Goal: Task Accomplishment & Management: Complete application form

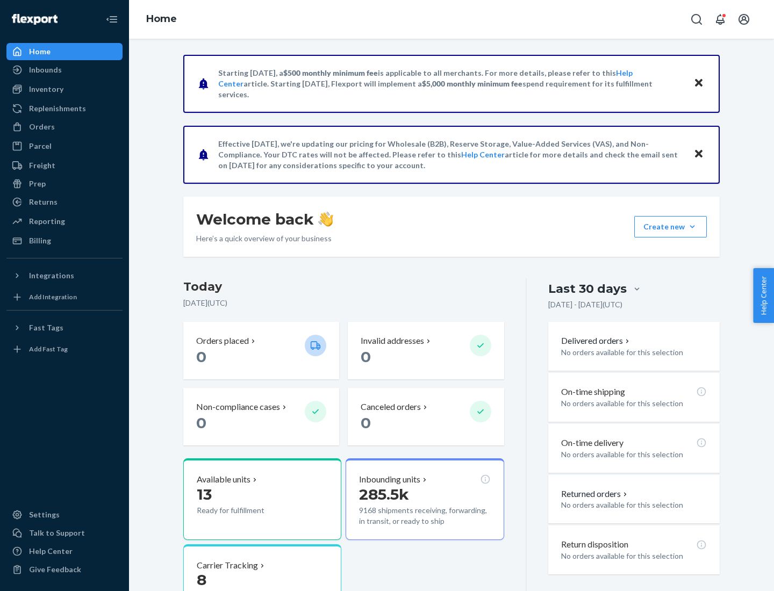
click at [692, 227] on button "Create new Create new inbound Create new order Create new product" at bounding box center [670, 226] width 73 height 21
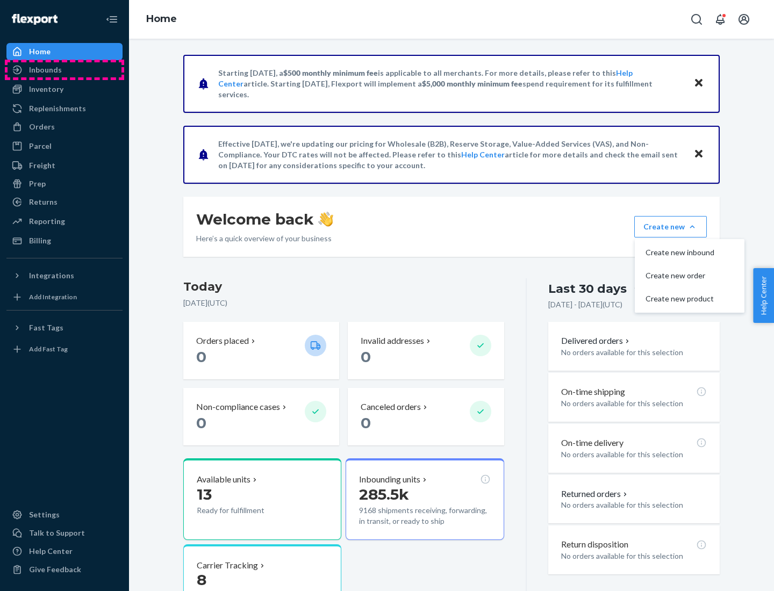
click at [64, 70] on div "Inbounds" at bounding box center [65, 69] width 114 height 15
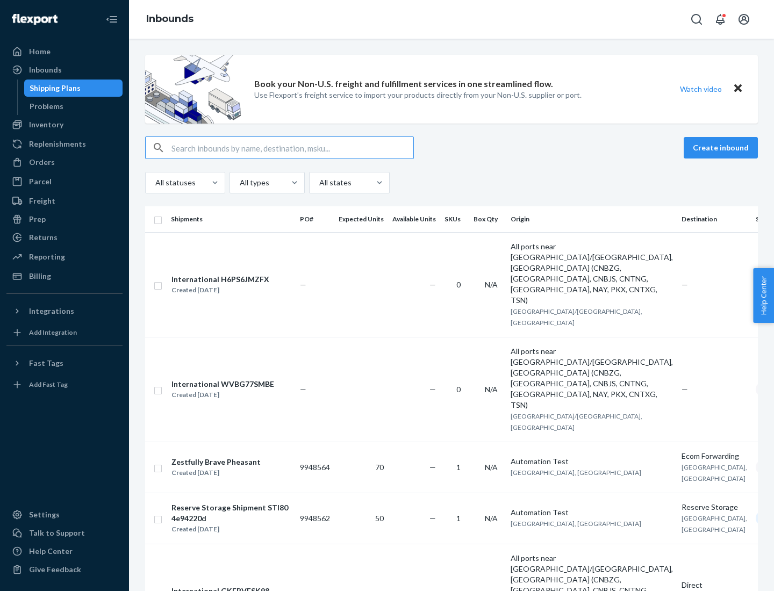
click at [722, 148] on button "Create inbound" at bounding box center [720, 147] width 74 height 21
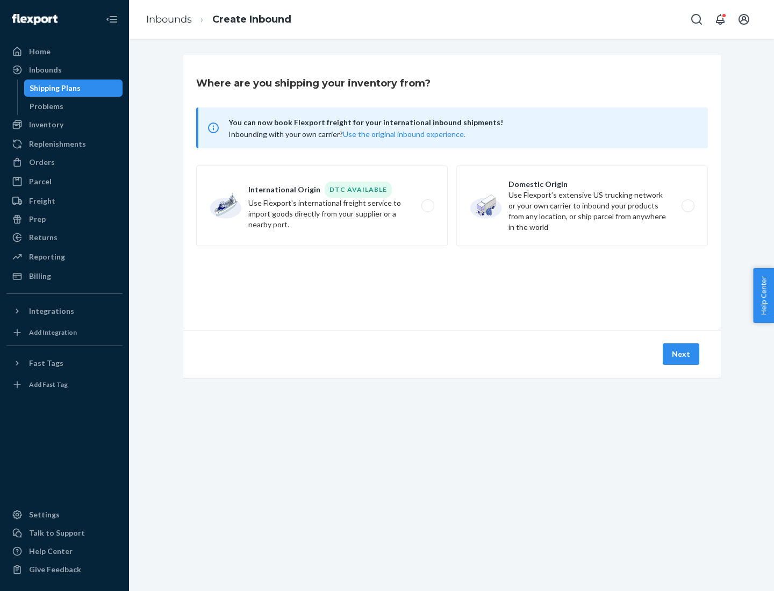
click at [582, 206] on label "Domestic Origin Use Flexport’s extensive US trucking network or your own carrie…" at bounding box center [581, 205] width 251 height 81
click at [687, 206] on input "Domestic Origin Use Flexport’s extensive US trucking network or your own carrie…" at bounding box center [690, 206] width 7 height 7
radio input "true"
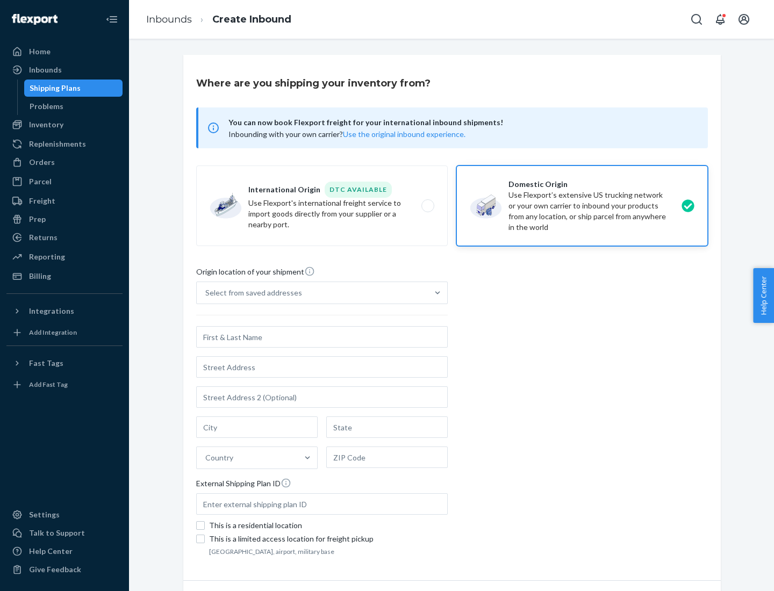
click at [251, 293] on div "Select from saved addresses" at bounding box center [253, 292] width 97 height 11
click at [206, 293] on input "Select from saved addresses" at bounding box center [205, 292] width 1 height 11
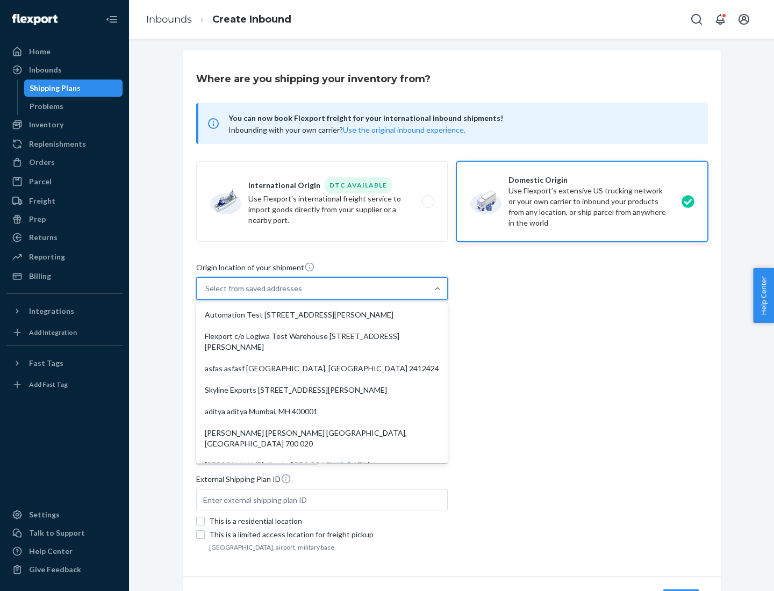
click at [322, 315] on div "Automation Test [STREET_ADDRESS][PERSON_NAME]" at bounding box center [321, 314] width 247 height 21
click at [206, 294] on input "option Automation Test [STREET_ADDRESS][PERSON_NAME]. 9 results available. Use …" at bounding box center [205, 288] width 1 height 11
type input "Automation Test"
type input "9th Floor"
type input "[GEOGRAPHIC_DATA]"
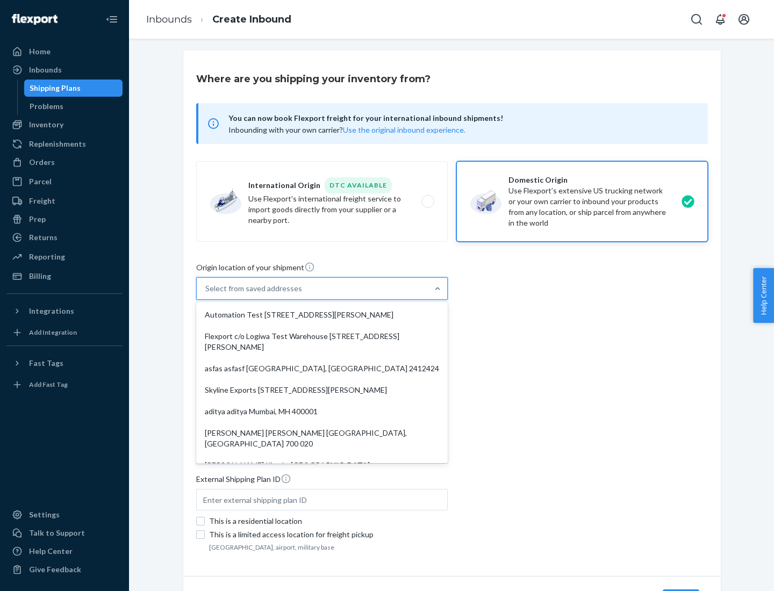
type input "CA"
type input "94104"
type input "[STREET_ADDRESS][PERSON_NAME]"
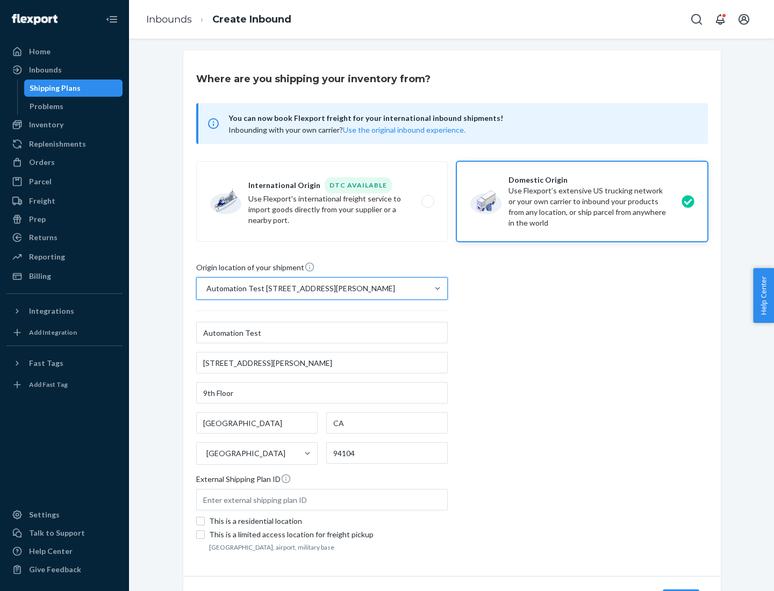
scroll to position [63, 0]
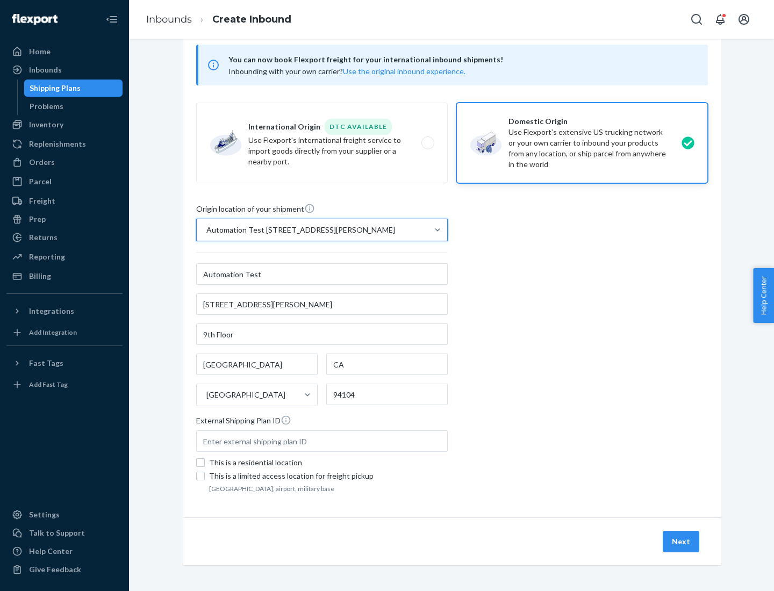
click at [681, 541] on button "Next" at bounding box center [680, 541] width 37 height 21
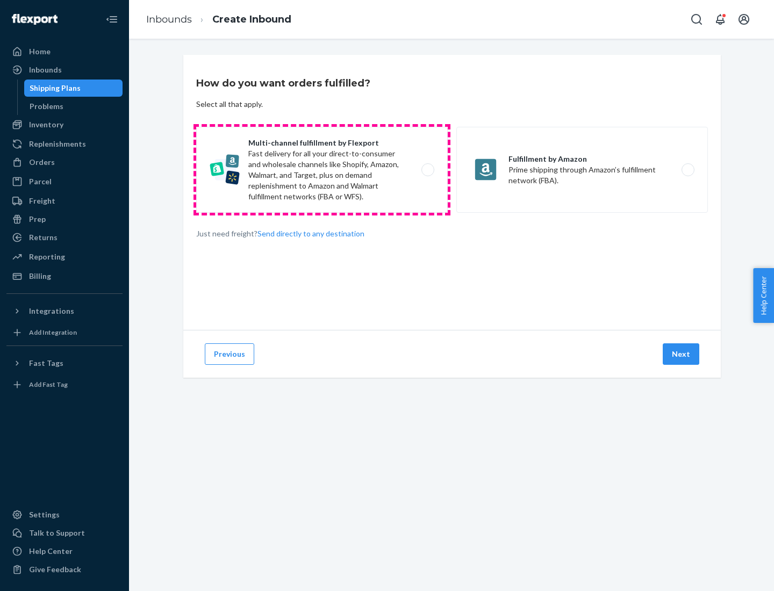
click at [322, 170] on label "Multi-channel fulfillment by Flexport Fast delivery for all your direct-to-cons…" at bounding box center [321, 170] width 251 height 86
click at [427, 170] on input "Multi-channel fulfillment by Flexport Fast delivery for all your direct-to-cons…" at bounding box center [430, 170] width 7 height 7
radio input "true"
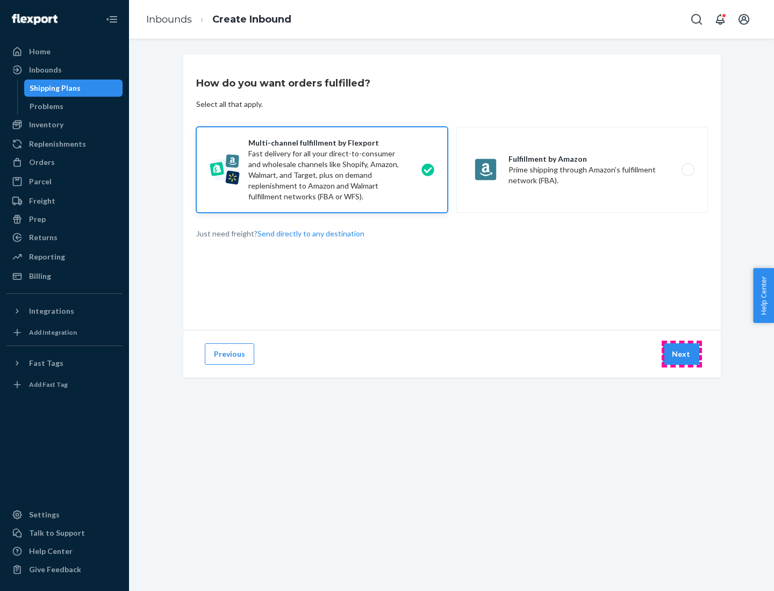
click at [681, 354] on button "Next" at bounding box center [680, 353] width 37 height 21
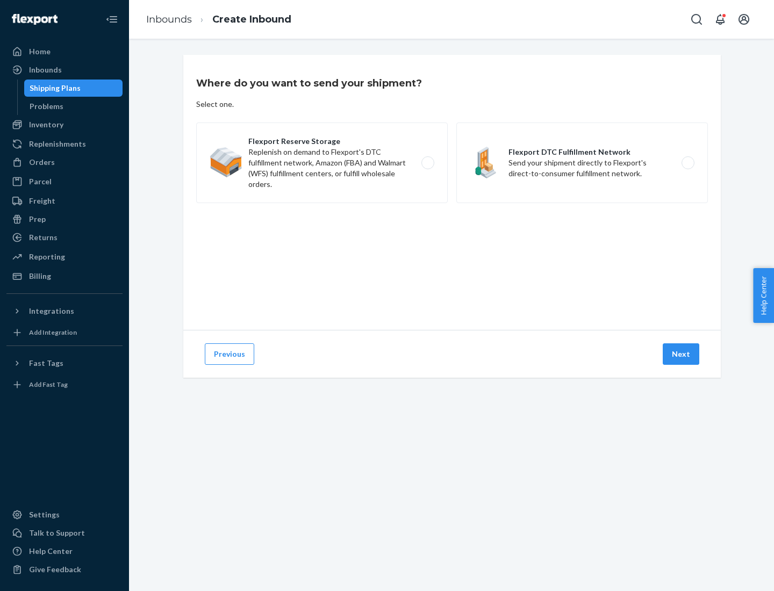
click at [582, 163] on label "Flexport DTC Fulfillment Network Send your shipment directly to Flexport's dire…" at bounding box center [581, 162] width 251 height 81
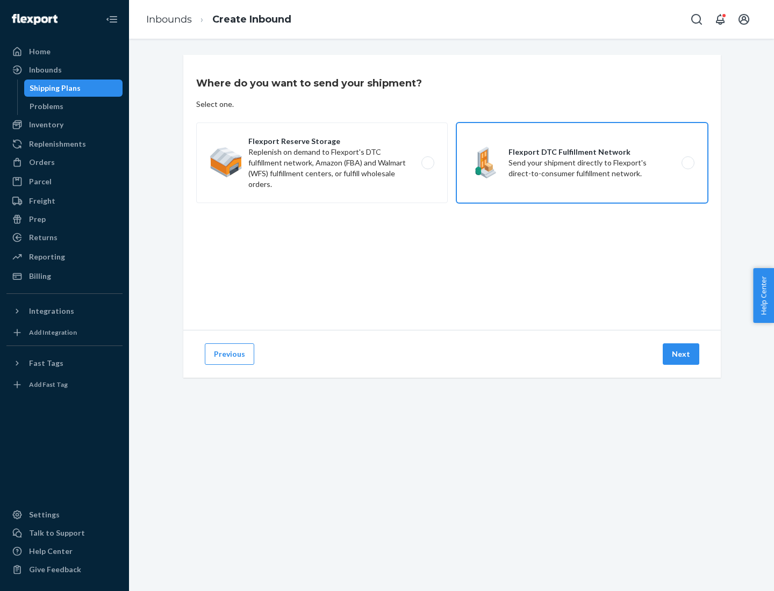
click at [687, 163] on input "Flexport DTC Fulfillment Network Send your shipment directly to Flexport's dire…" at bounding box center [690, 163] width 7 height 7
radio input "true"
click at [681, 354] on button "Next" at bounding box center [680, 353] width 37 height 21
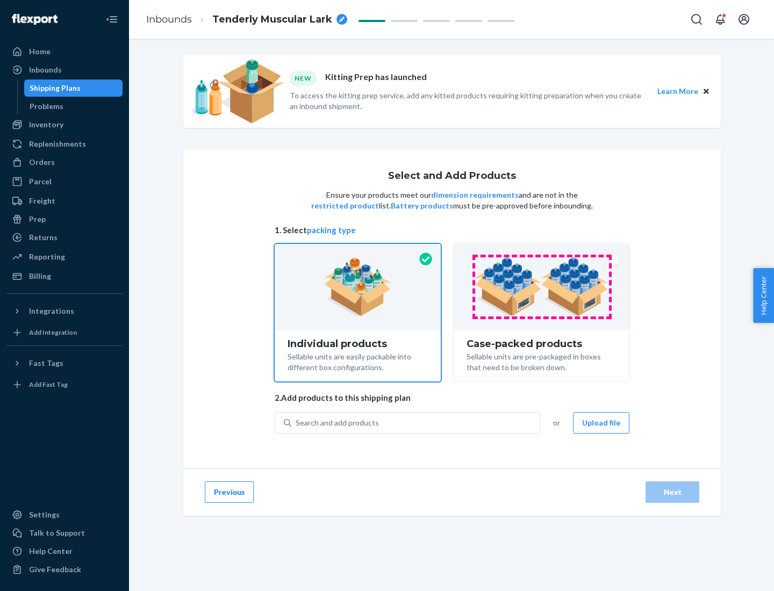
click at [541, 287] on img at bounding box center [541, 286] width 134 height 59
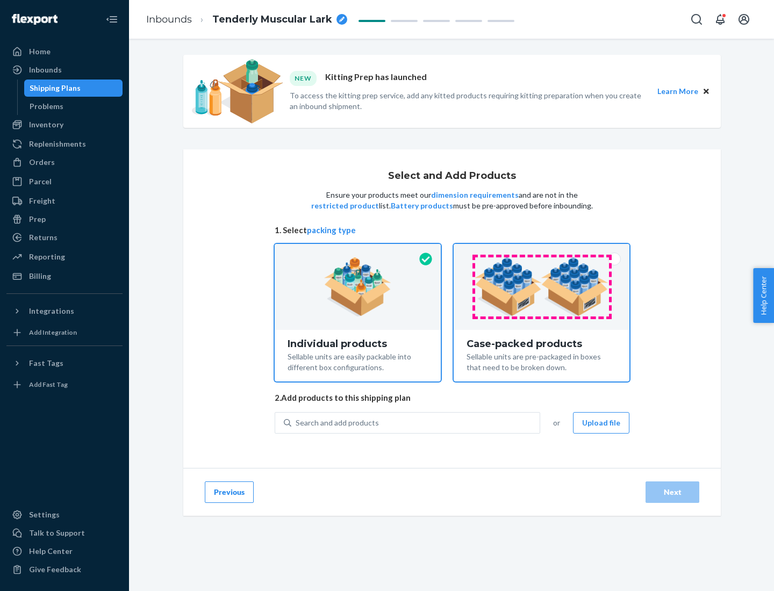
click at [541, 251] on input "Case-packed products Sellable units are pre-packaged in boxes that need to be b…" at bounding box center [541, 247] width 7 height 7
radio input "true"
radio input "false"
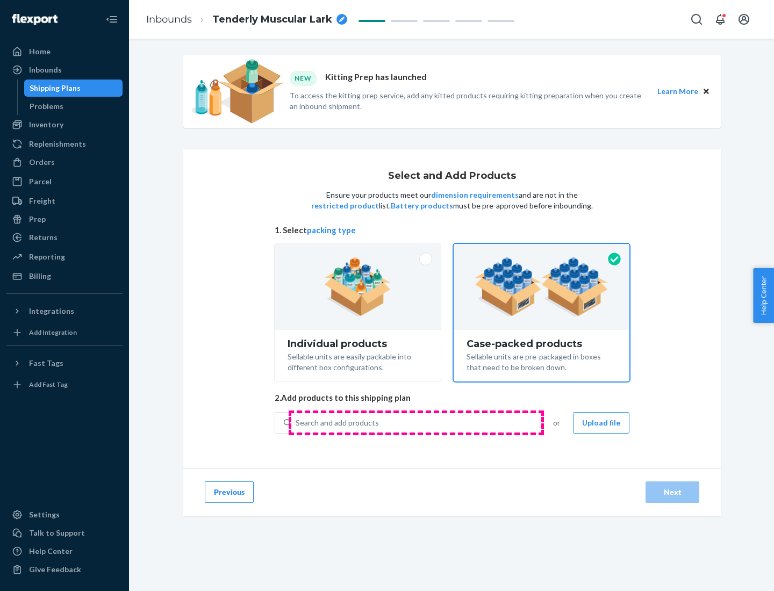
click at [416, 422] on div "Search and add products" at bounding box center [415, 422] width 248 height 19
click at [297, 422] on input "Search and add products" at bounding box center [295, 422] width 1 height 11
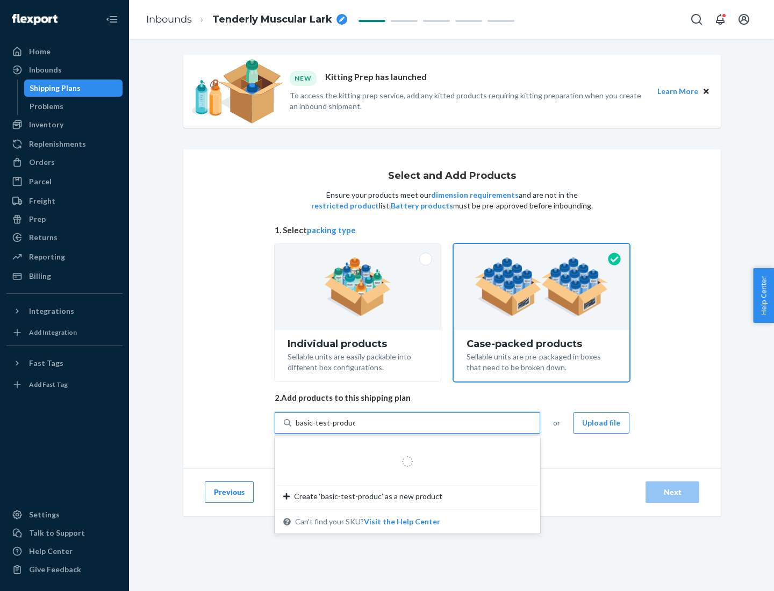
type input "basic-test-product-1"
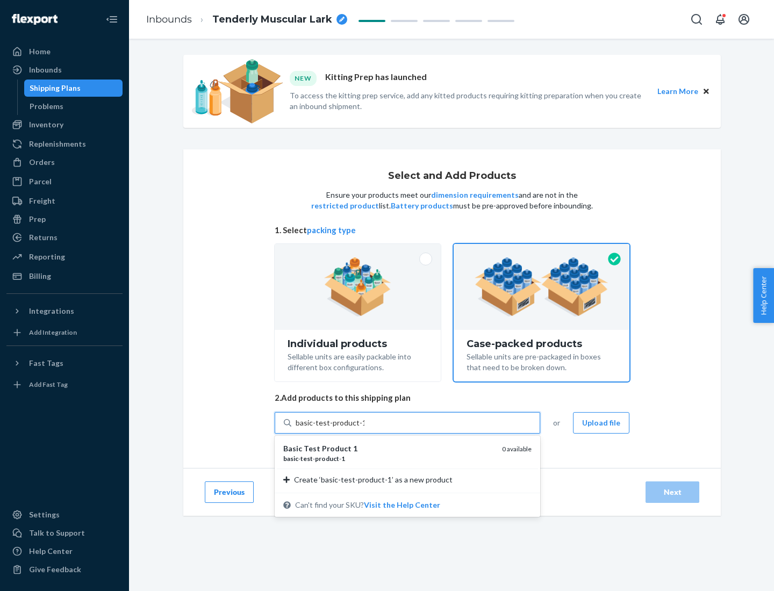
click at [388, 458] on div "basic - test - product - 1" at bounding box center [388, 458] width 210 height 9
click at [364, 428] on input "basic-test-product-1" at bounding box center [329, 422] width 69 height 11
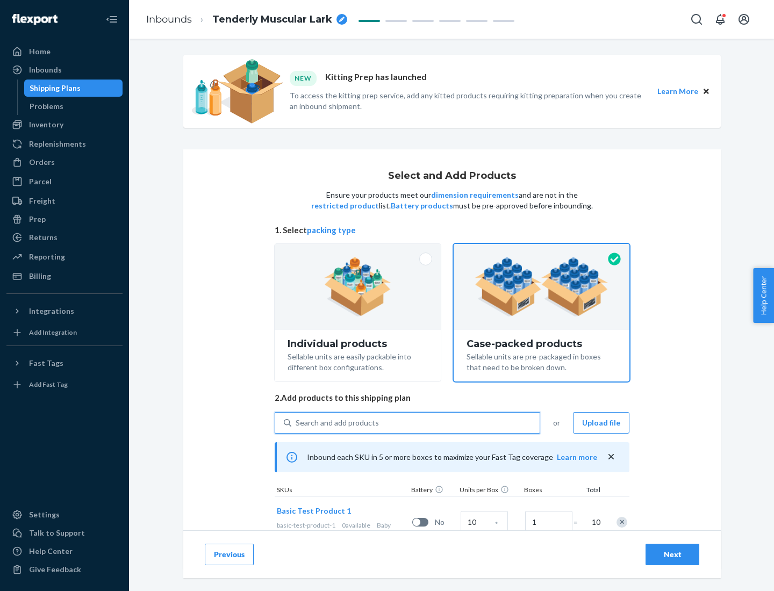
scroll to position [39, 0]
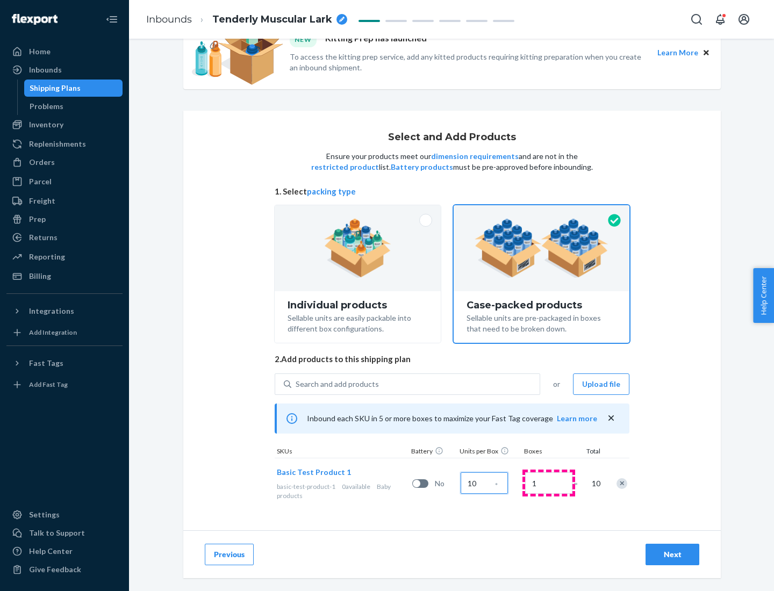
type input "10"
type input "7"
click at [672, 554] on div "Next" at bounding box center [671, 554] width 35 height 11
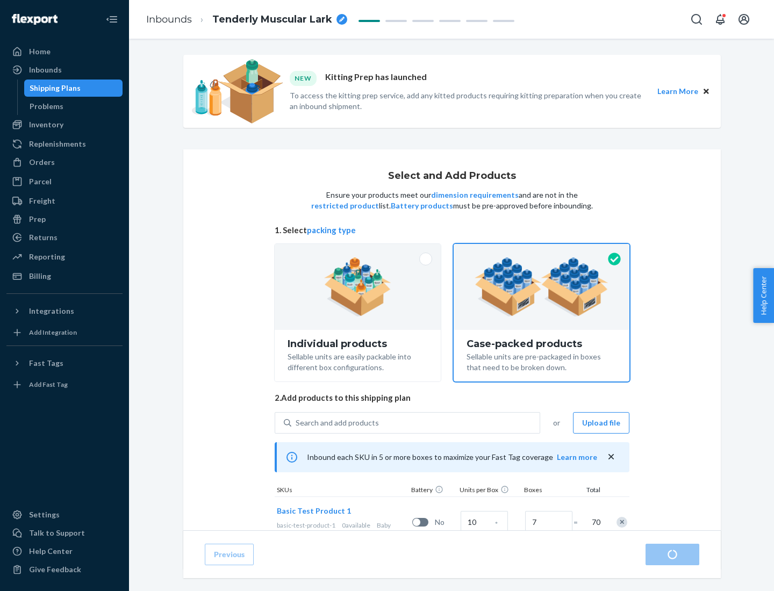
radio input "true"
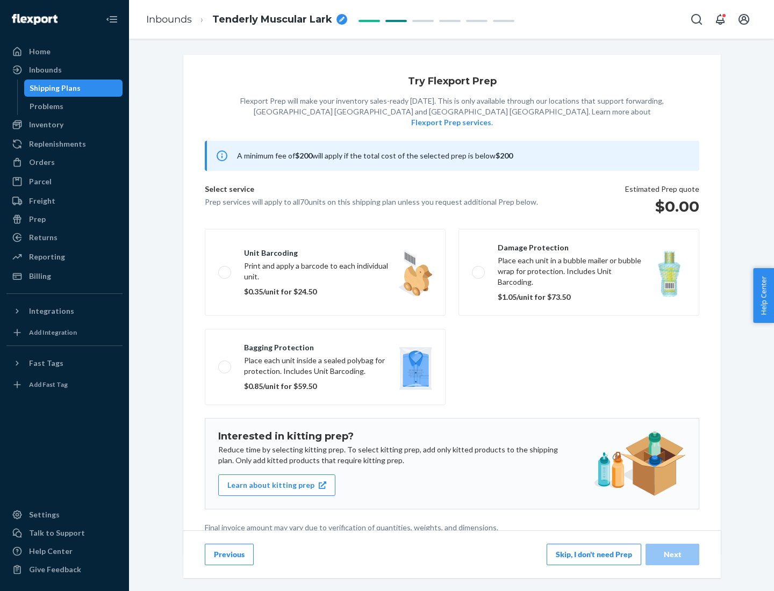
scroll to position [3, 0]
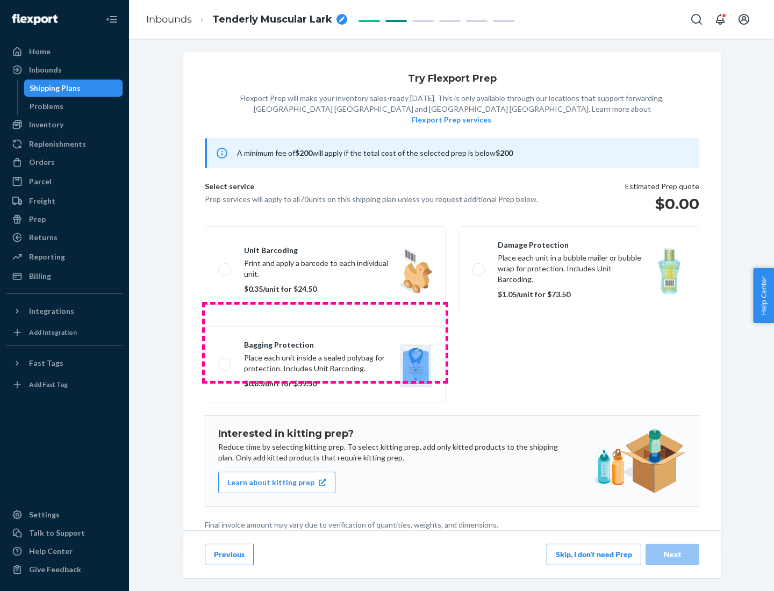
click at [325, 342] on label "Bagging protection Place each unit inside a sealed polybag for protection. Incl…" at bounding box center [325, 364] width 241 height 76
click at [225, 360] on input "Bagging protection Place each unit inside a sealed polybag for protection. Incl…" at bounding box center [221, 363] width 7 height 7
checkbox input "true"
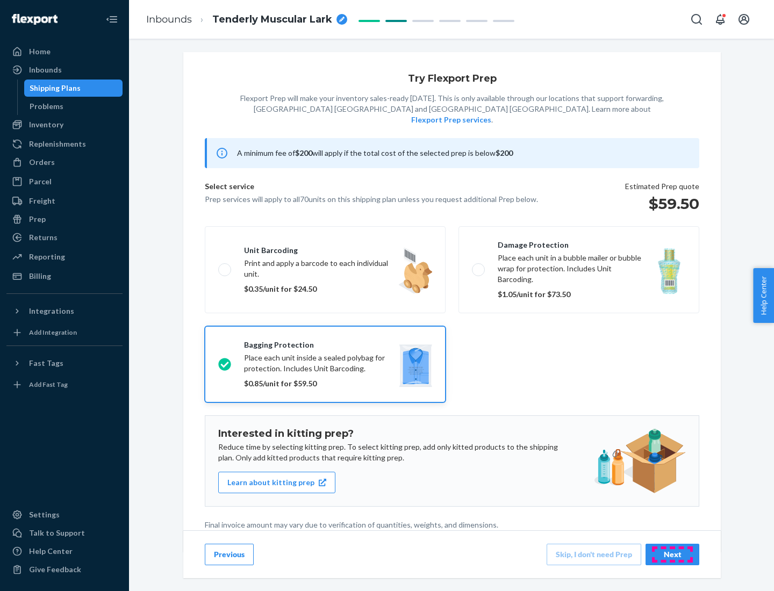
click at [672, 554] on div "Next" at bounding box center [671, 554] width 35 height 11
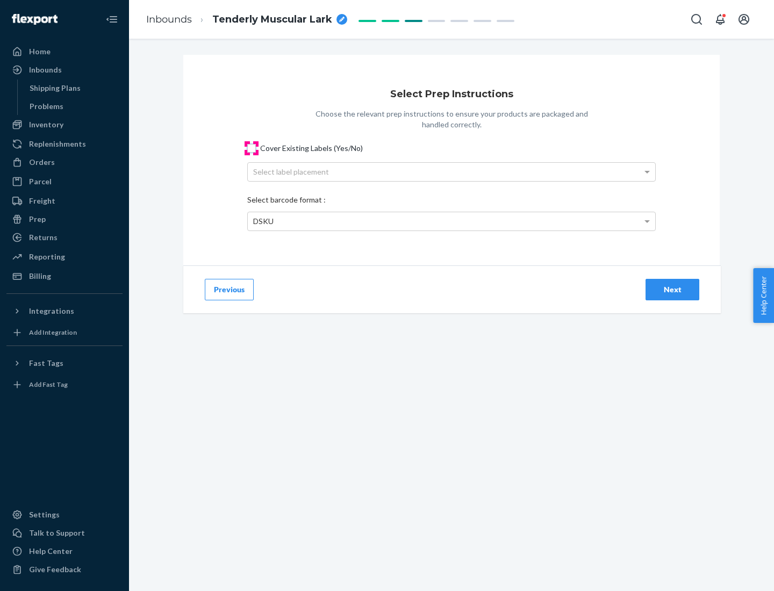
click at [251, 148] on input "Cover Existing Labels (Yes/No)" at bounding box center [251, 148] width 9 height 9
checkbox input "true"
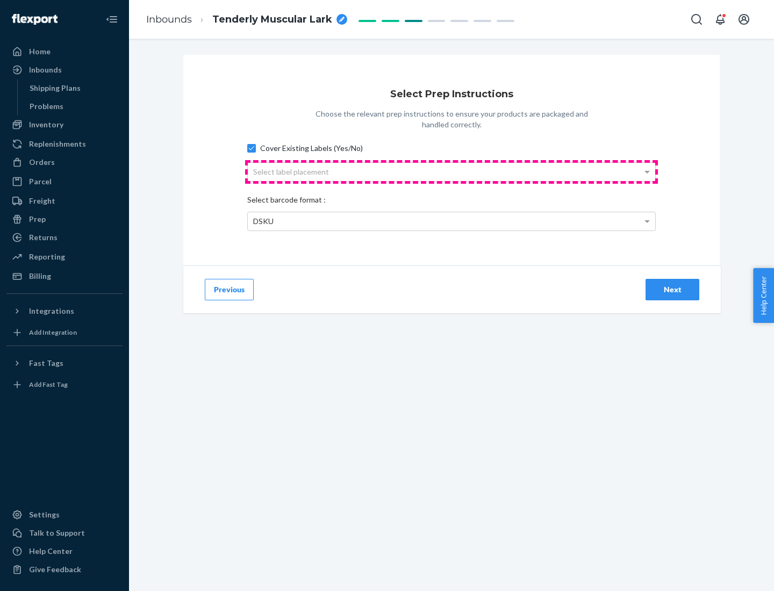
click at [451, 171] on div "Select label placement" at bounding box center [451, 172] width 407 height 18
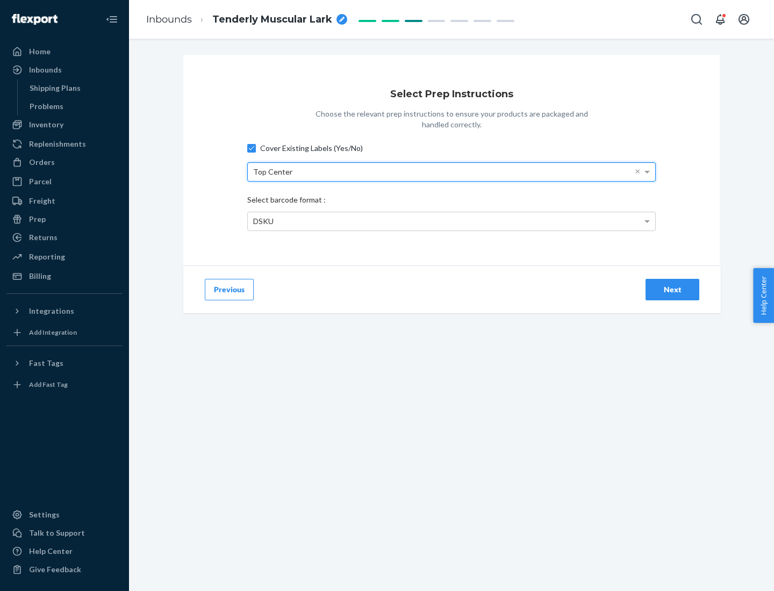
click at [451, 221] on div "DSKU" at bounding box center [451, 221] width 407 height 18
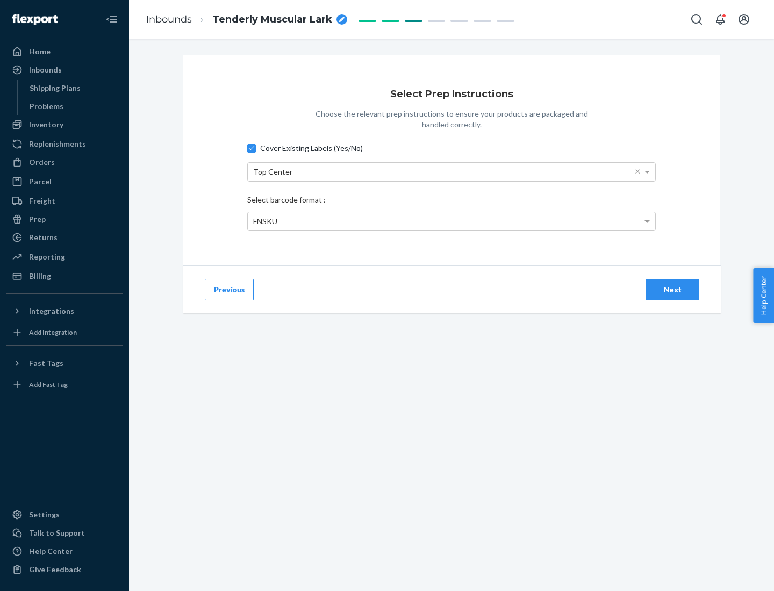
click at [672, 289] on div "Next" at bounding box center [671, 289] width 35 height 11
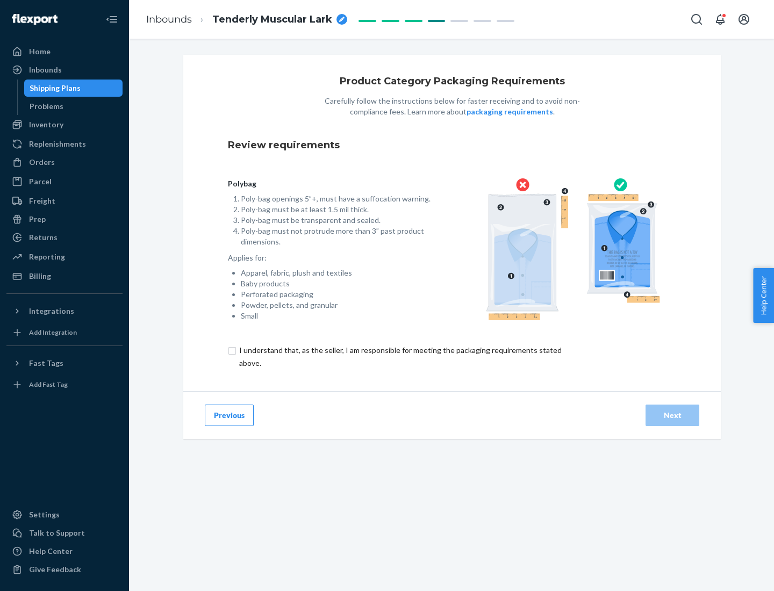
click at [399, 356] on input "checkbox" at bounding box center [406, 357] width 357 height 26
checkbox input "true"
click at [672, 415] on div "Next" at bounding box center [671, 415] width 35 height 11
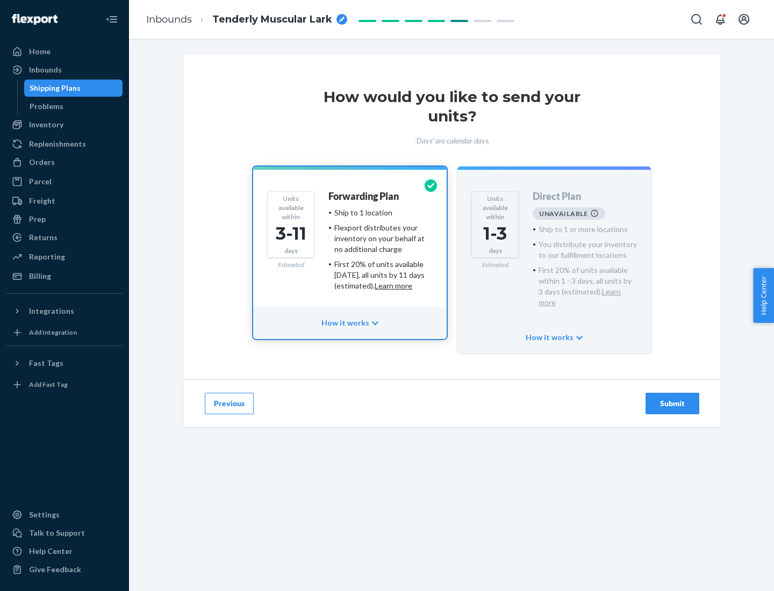
click at [364, 196] on h4 "Forwarding Plan" at bounding box center [363, 196] width 70 height 11
click at [672, 398] on div "Submit" at bounding box center [671, 403] width 35 height 11
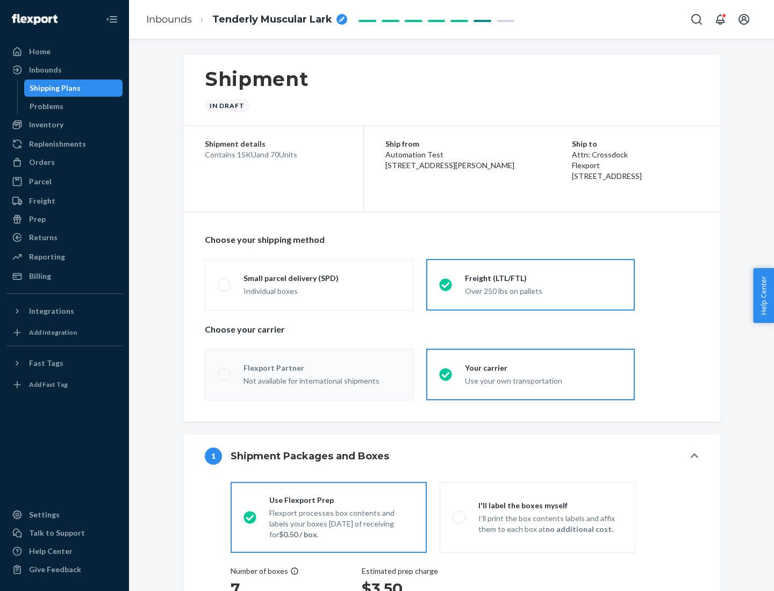
radio input "true"
radio input "false"
radio input "true"
radio input "false"
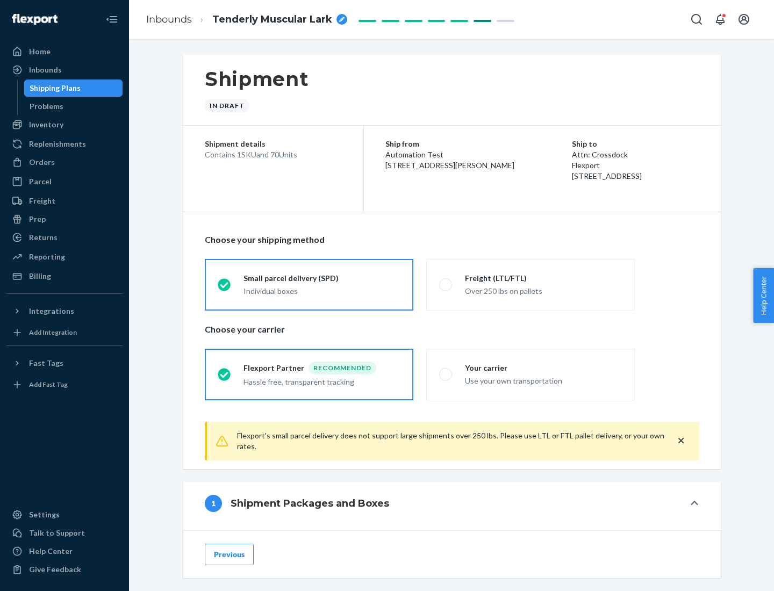
click at [322, 291] on div "Individual boxes" at bounding box center [321, 291] width 157 height 11
click at [225, 288] on input "Small parcel delivery (SPD) Individual boxes" at bounding box center [221, 284] width 7 height 7
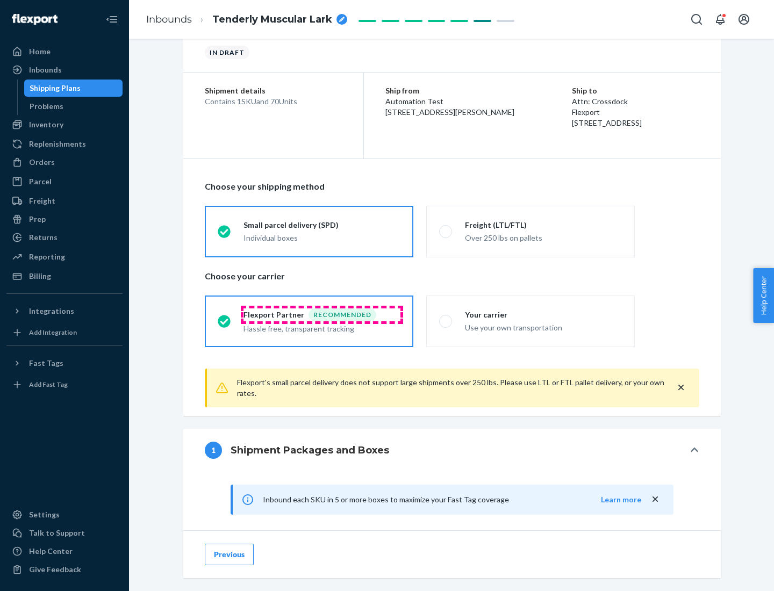
click at [322, 314] on div "Recommended" at bounding box center [342, 314] width 68 height 13
click at [225, 317] on input "Flexport Partner Recommended Hassle free, transparent tracking" at bounding box center [221, 320] width 7 height 7
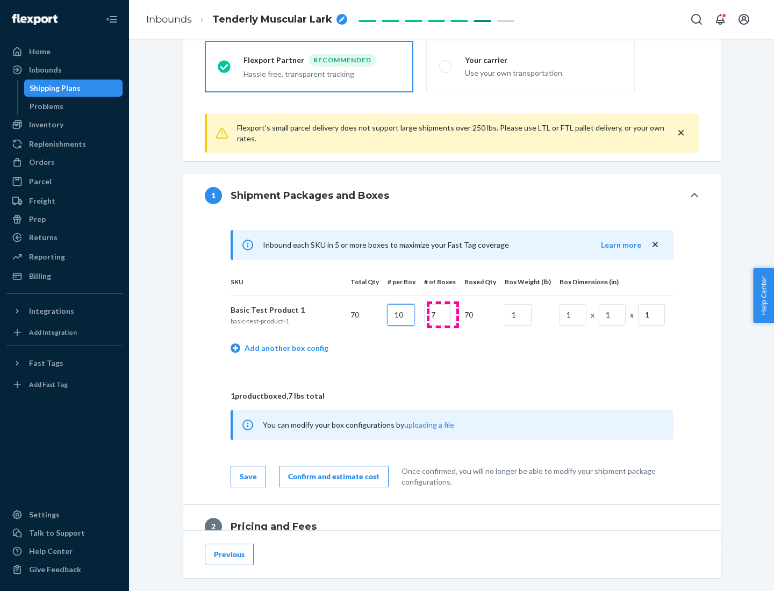
type input "10"
type input "7"
type input "1"
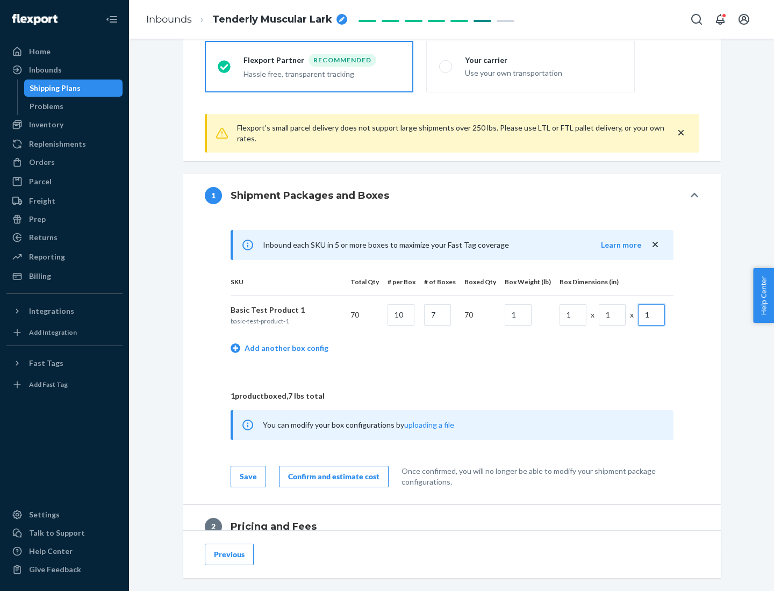
scroll to position [470, 0]
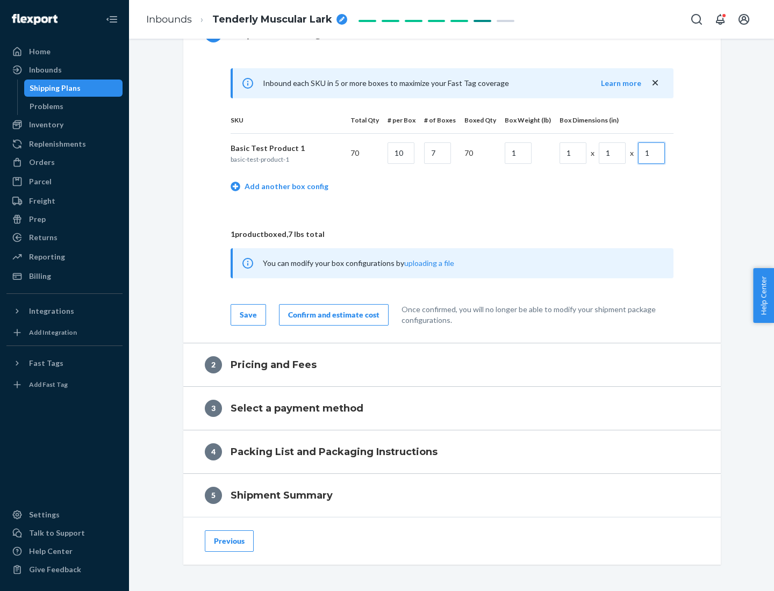
type input "1"
click at [331, 314] on div "Confirm and estimate cost" at bounding box center [333, 314] width 91 height 11
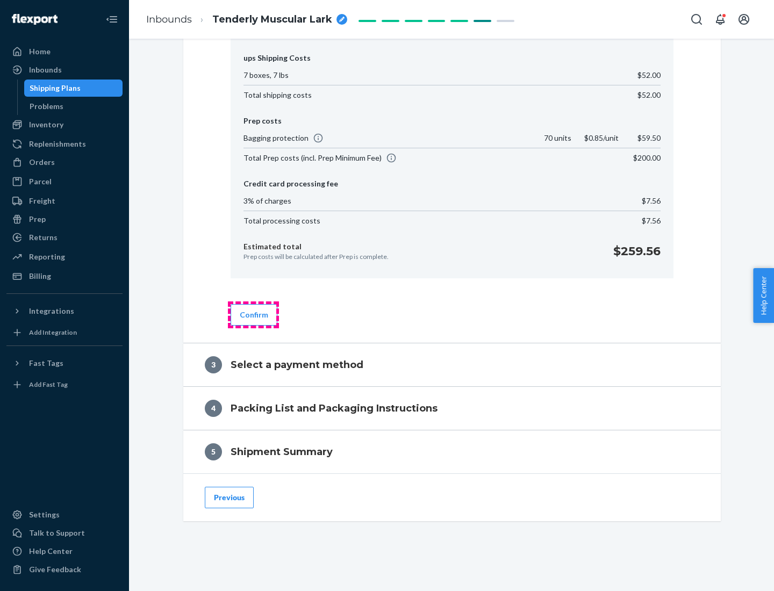
click at [253, 314] on button "Confirm" at bounding box center [253, 314] width 47 height 21
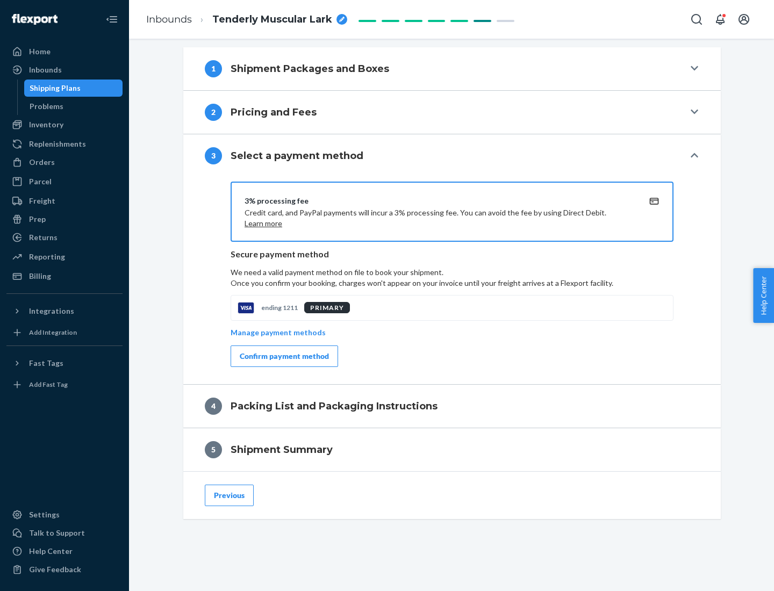
click at [283, 356] on div "Confirm payment method" at bounding box center [284, 356] width 89 height 11
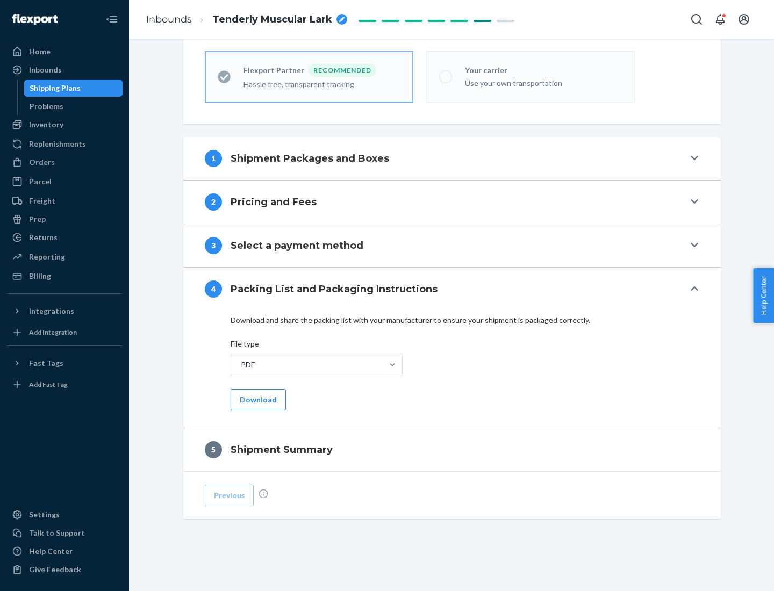
scroll to position [298, 0]
click at [257, 399] on button "Download" at bounding box center [257, 399] width 55 height 21
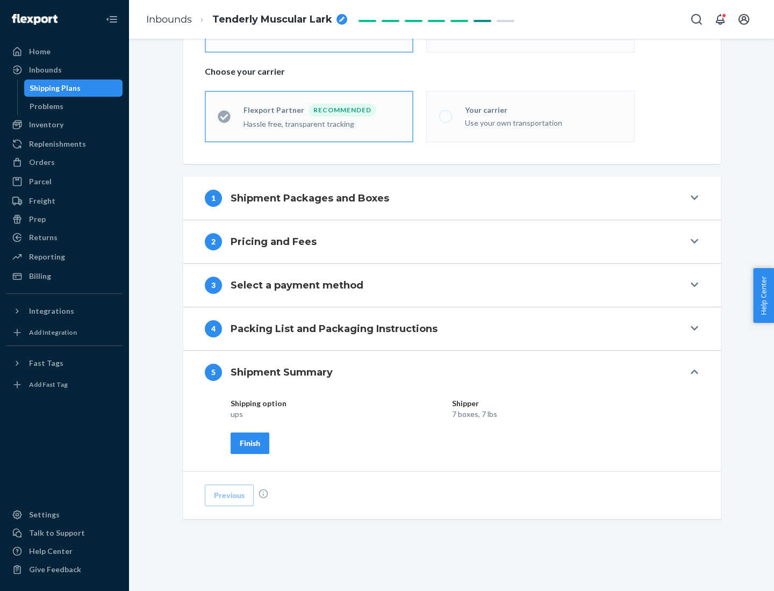
scroll to position [258, 0]
